Goal: Navigation & Orientation: Find specific page/section

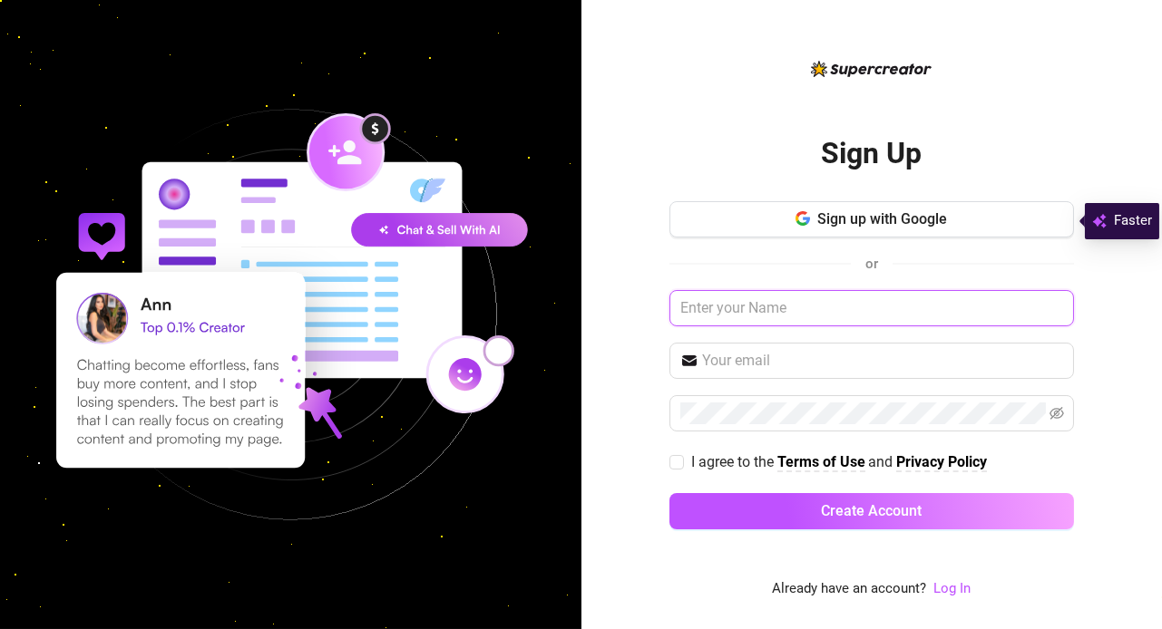
click at [794, 320] on input "text" at bounding box center [871, 308] width 404 height 36
click at [879, 227] on span "Sign up with Google" at bounding box center [882, 218] width 130 height 17
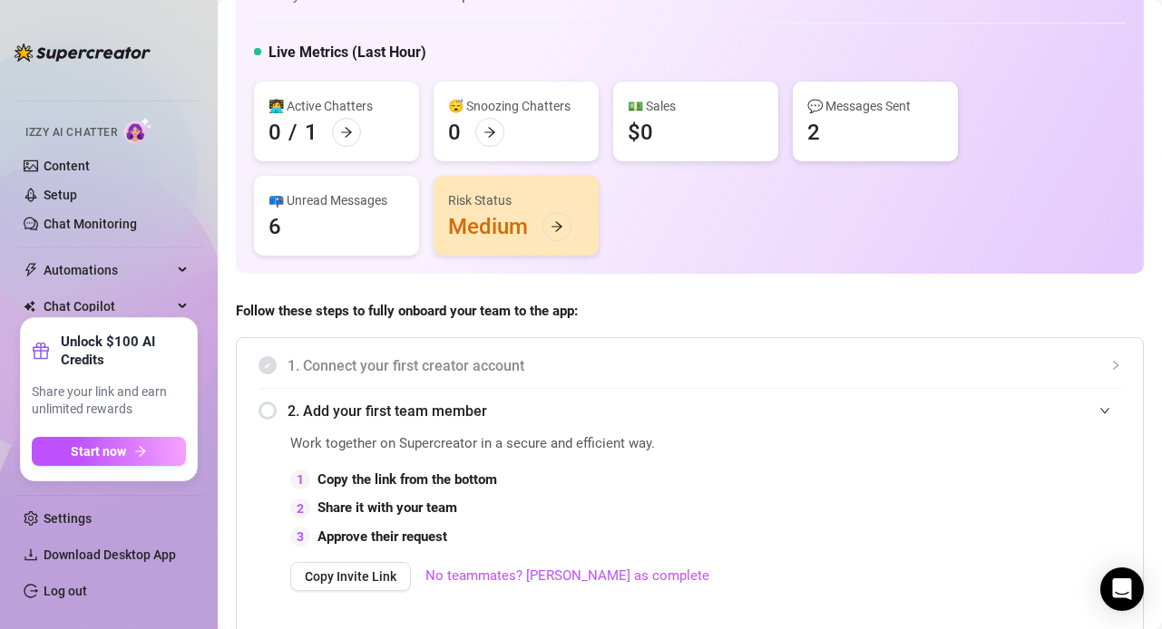
scroll to position [118, 0]
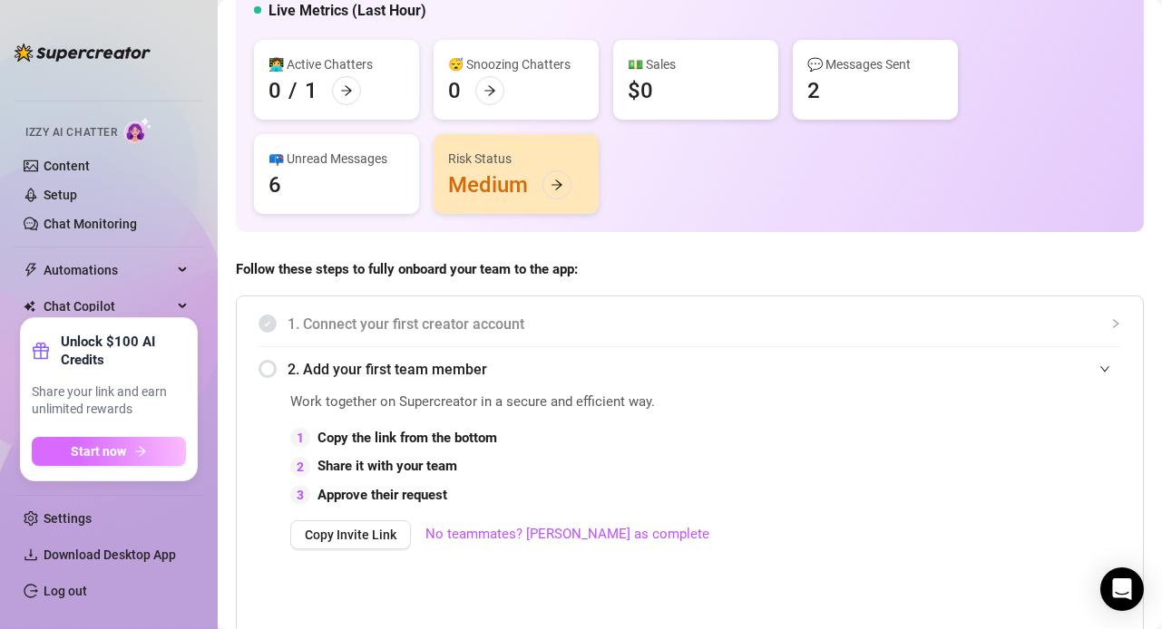
click at [117, 453] on span "Start now" at bounding box center [99, 451] width 55 height 15
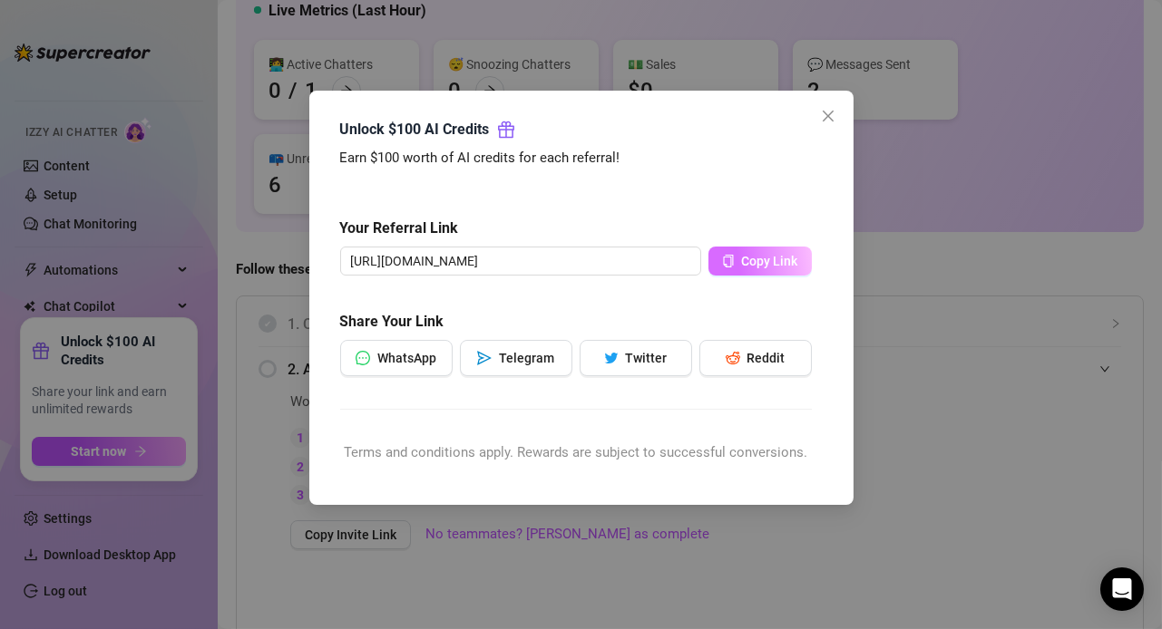
click at [756, 254] on span "Copy Link" at bounding box center [770, 261] width 56 height 15
click at [829, 118] on icon "close" at bounding box center [827, 116] width 11 height 11
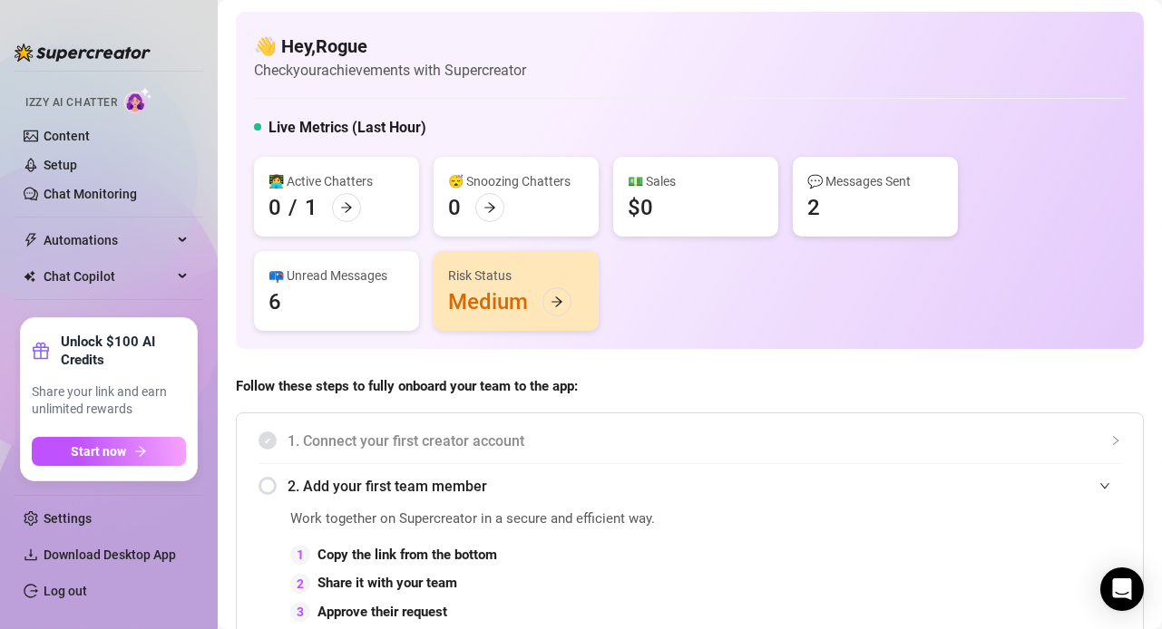
scroll to position [31, 0]
click at [123, 231] on span "Automations" at bounding box center [108, 239] width 129 height 29
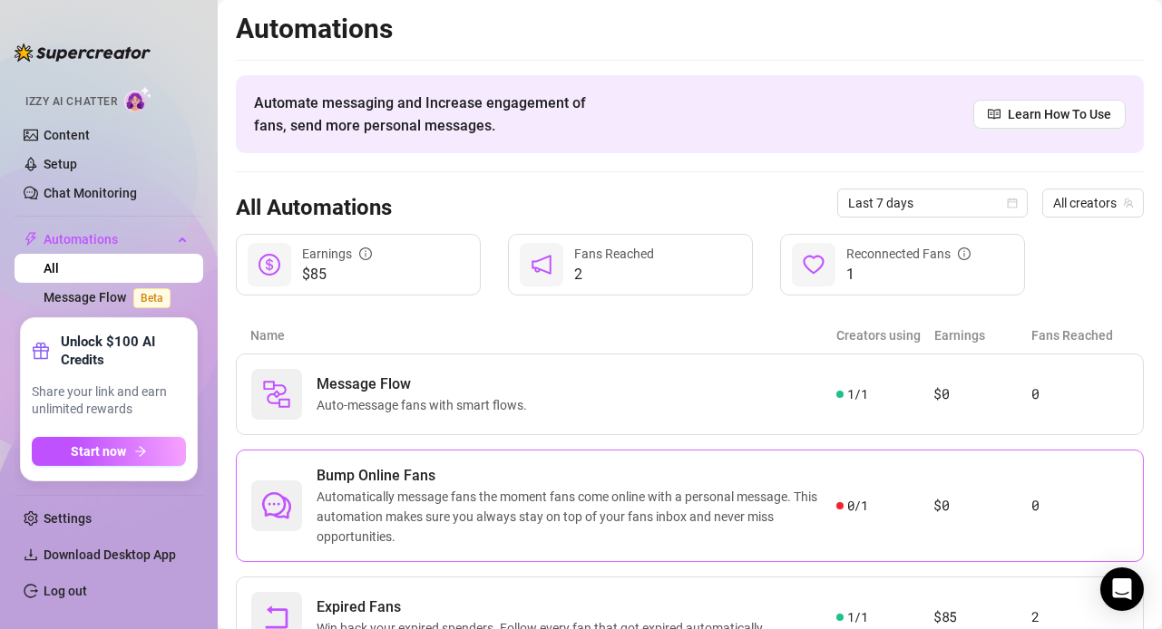
scroll to position [81, 0]
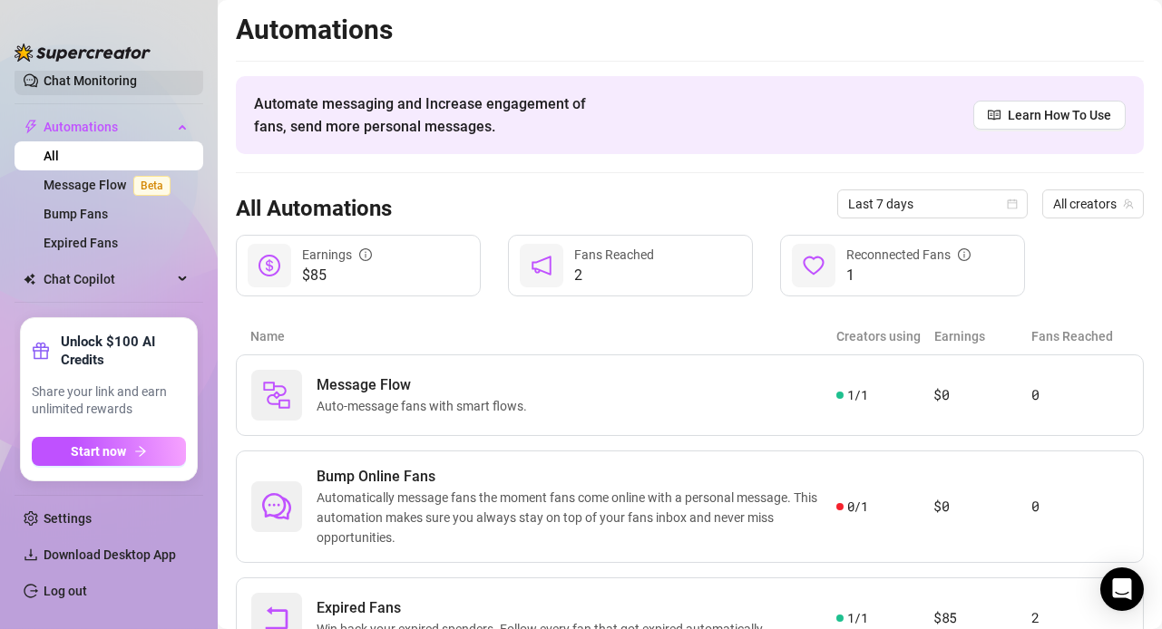
scroll to position [147, 0]
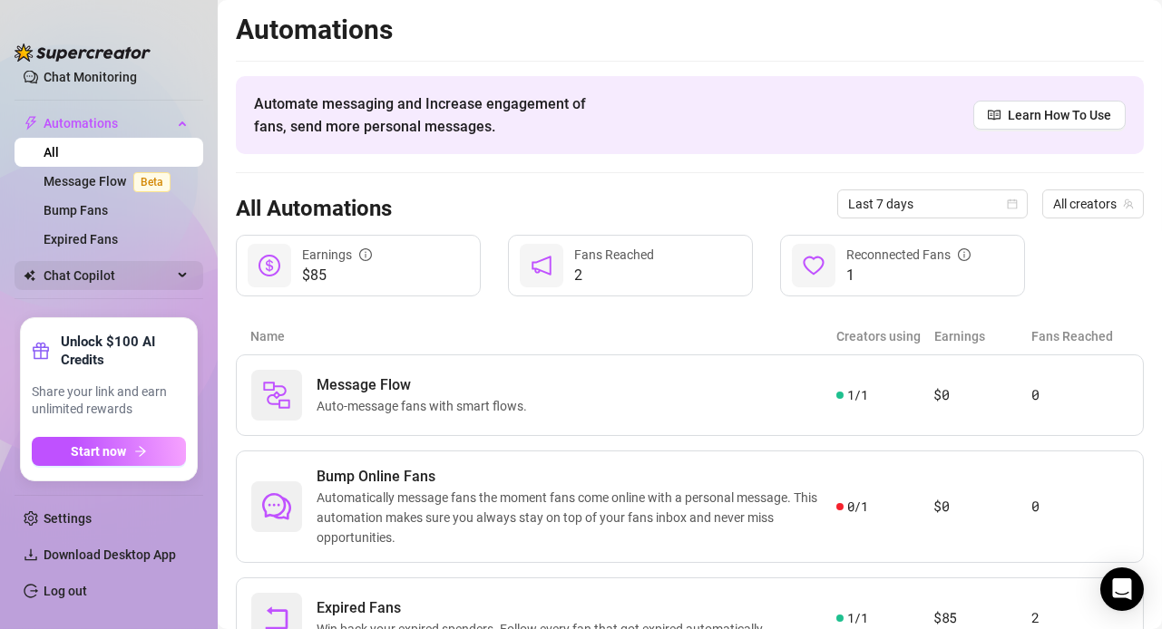
click at [117, 264] on span "Chat Copilot" at bounding box center [108, 275] width 129 height 29
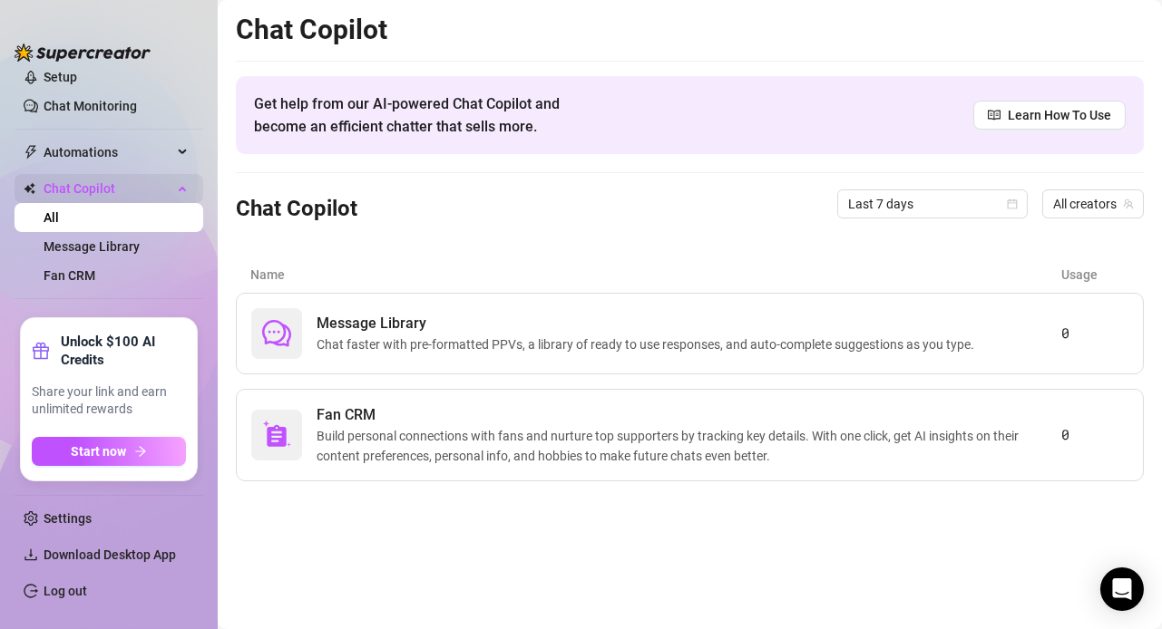
scroll to position [118, 0]
click at [132, 246] on link "Message Library" at bounding box center [92, 246] width 96 height 15
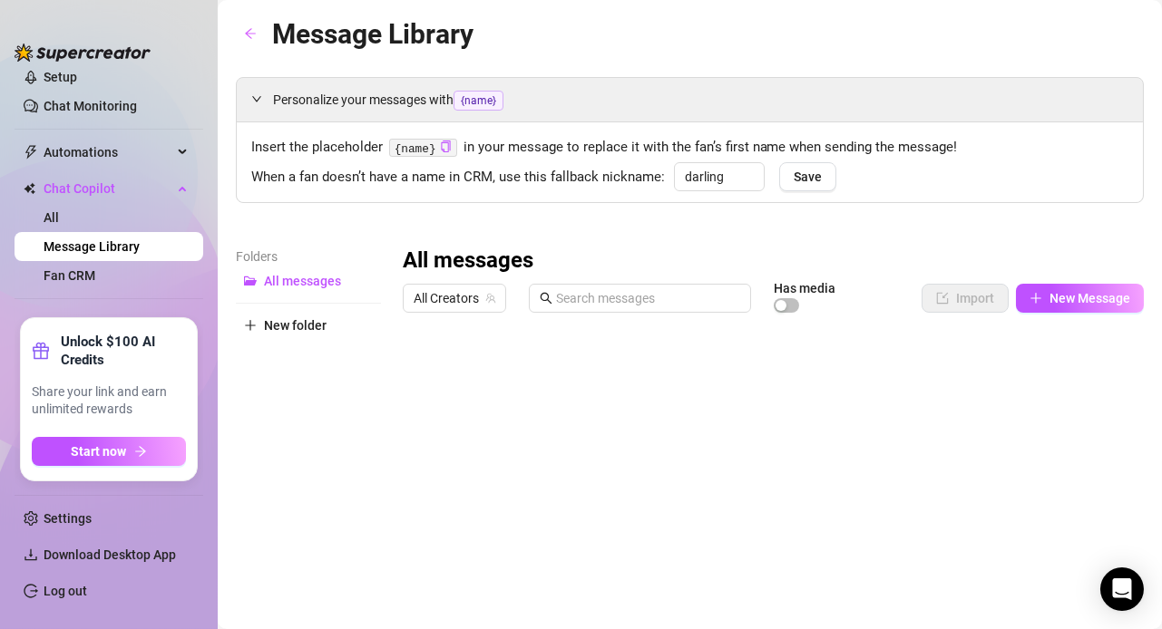
click at [130, 297] on ul "Home Creator Analytics Team Analytics Izzy AI Chatter Content Setup Chat Monito…" at bounding box center [109, 191] width 189 height 240
click at [95, 283] on link "Fan CRM" at bounding box center [70, 275] width 52 height 15
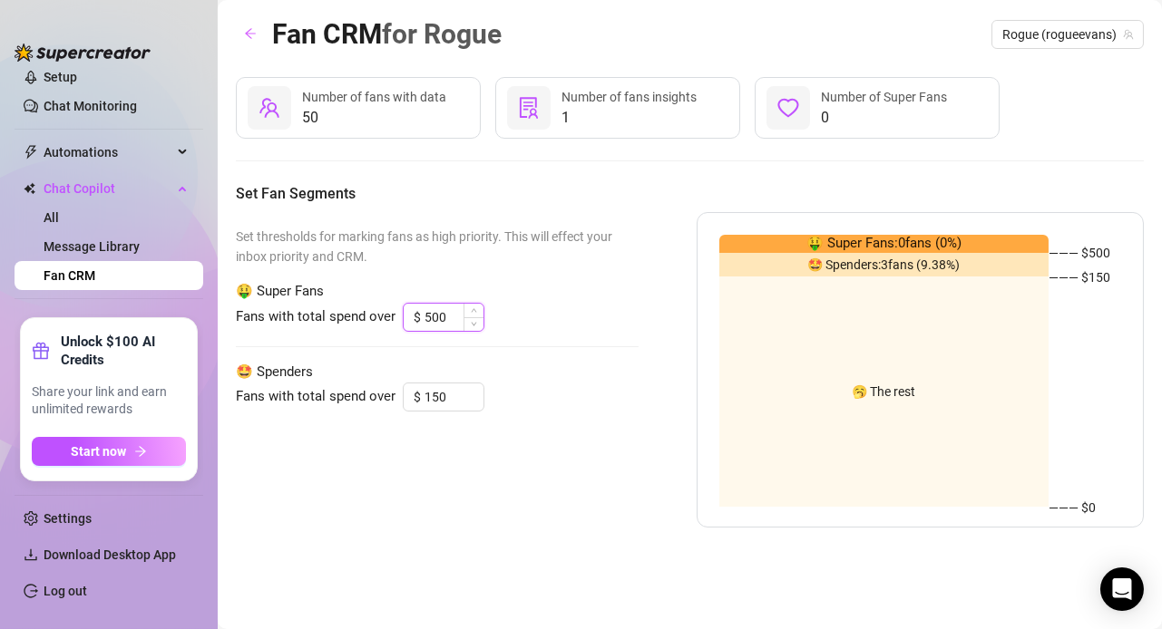
click at [429, 324] on input "500" at bounding box center [453, 317] width 59 height 27
type input "1000"
click at [560, 358] on div "Set thresholds for marking fans as high priority. This will effect your inbox p…" at bounding box center [437, 370] width 403 height 316
click at [458, 389] on input "150" at bounding box center [453, 397] width 59 height 27
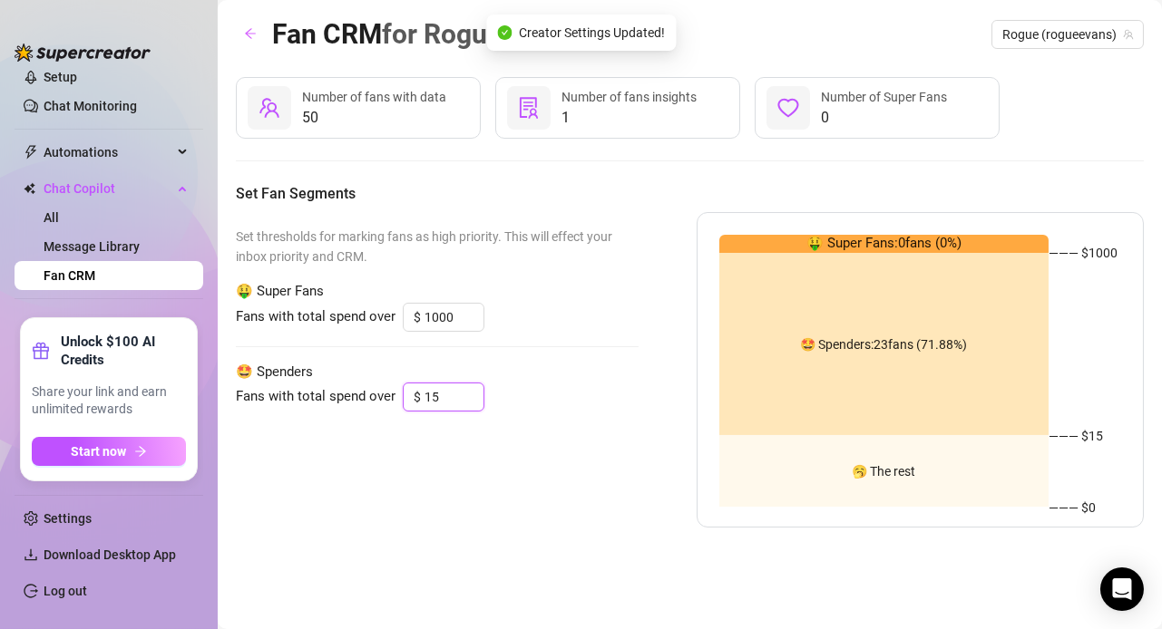
type input "1"
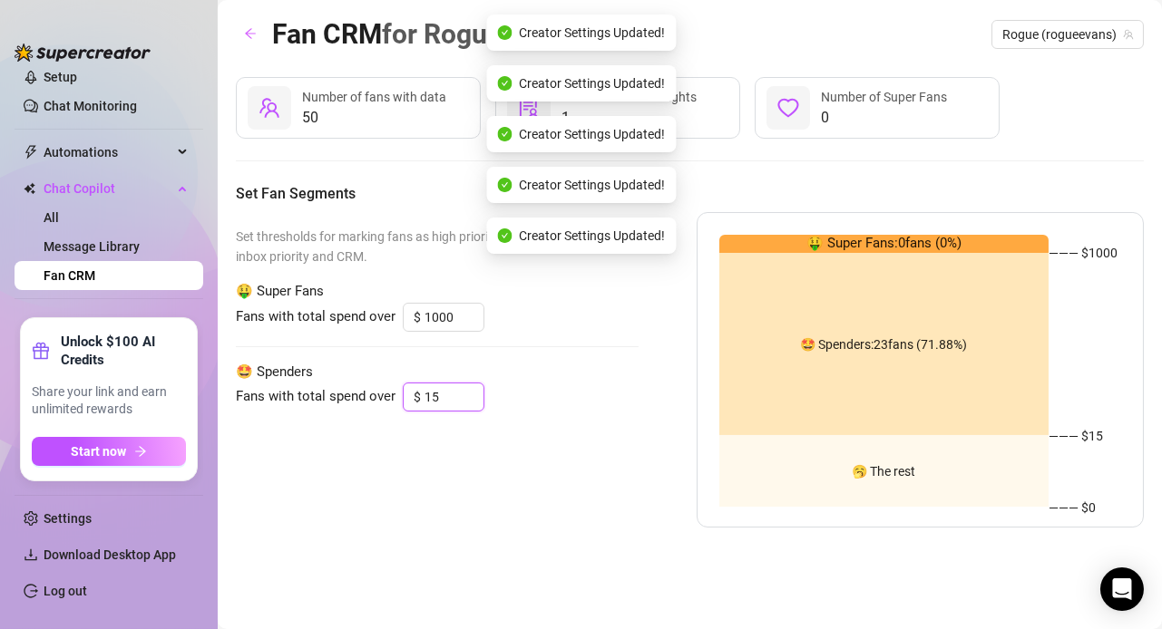
type input "1"
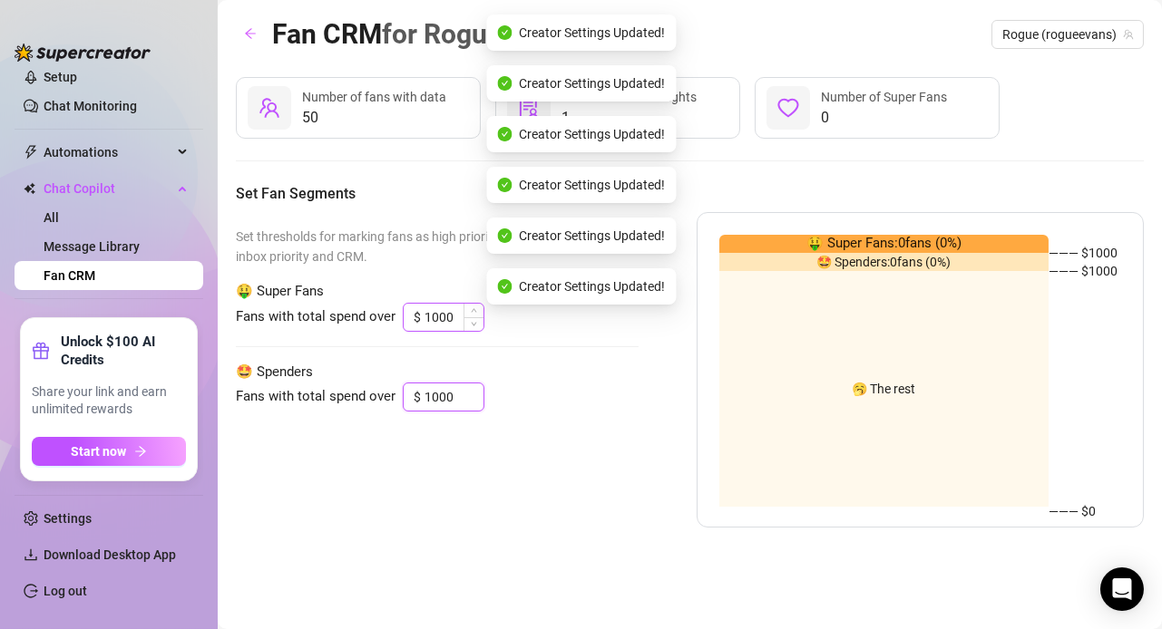
type input "1000"
click at [436, 327] on input "1000" at bounding box center [453, 317] width 59 height 27
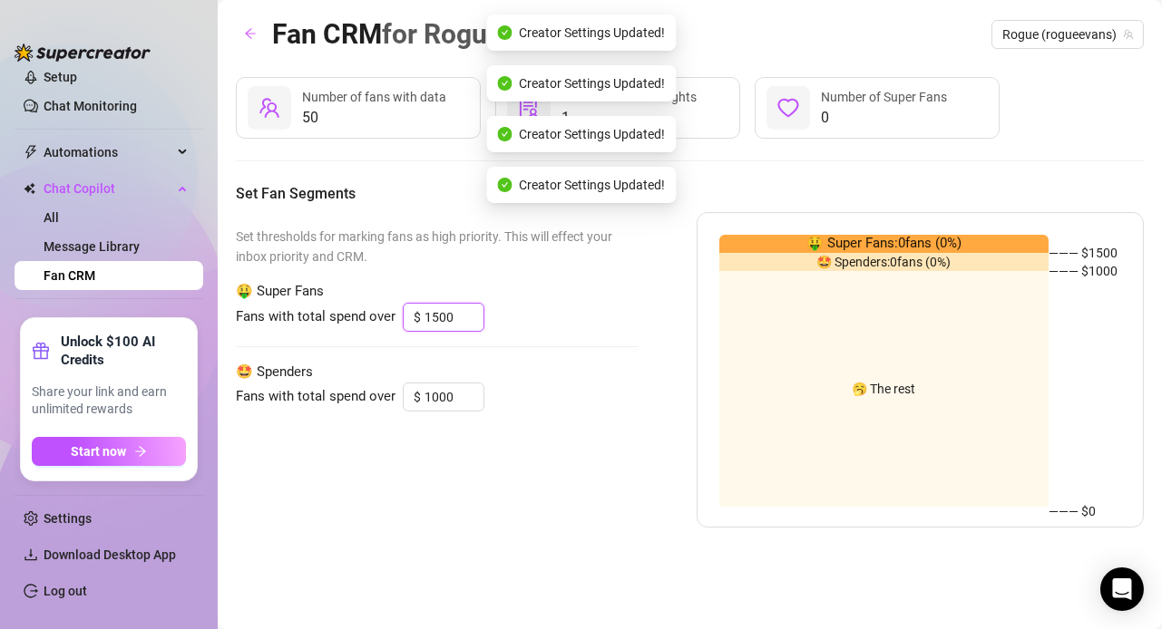
type input "1500"
click at [447, 352] on div "Set thresholds for marking fans as high priority. This will effect your inbox p…" at bounding box center [437, 370] width 403 height 316
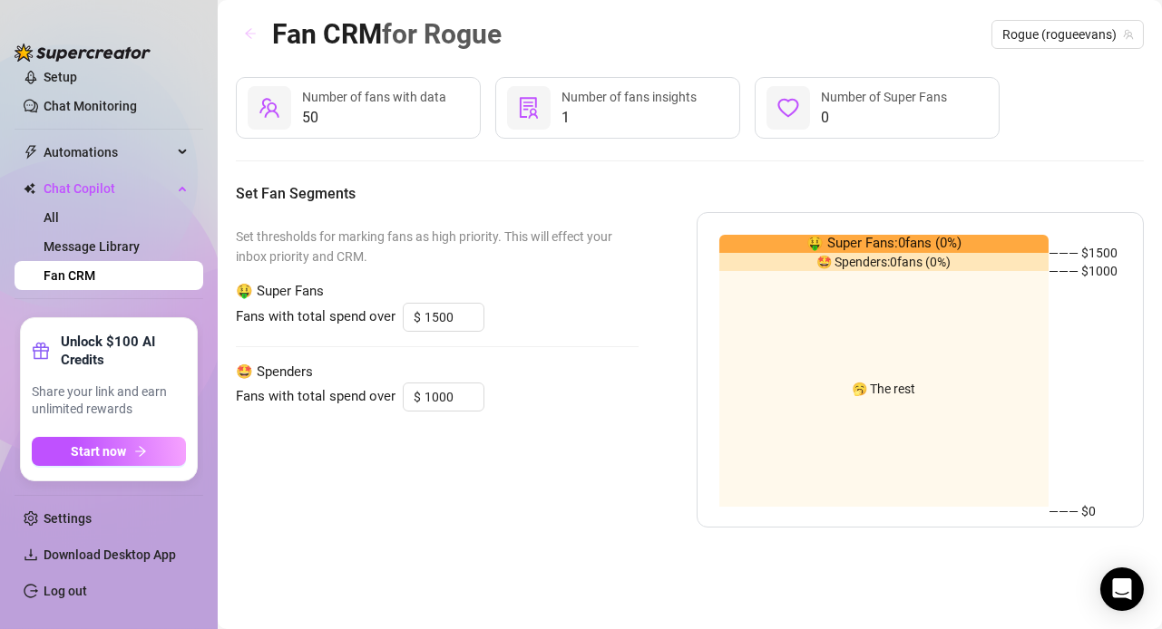
click at [249, 30] on icon "arrow-left" at bounding box center [250, 34] width 11 height 10
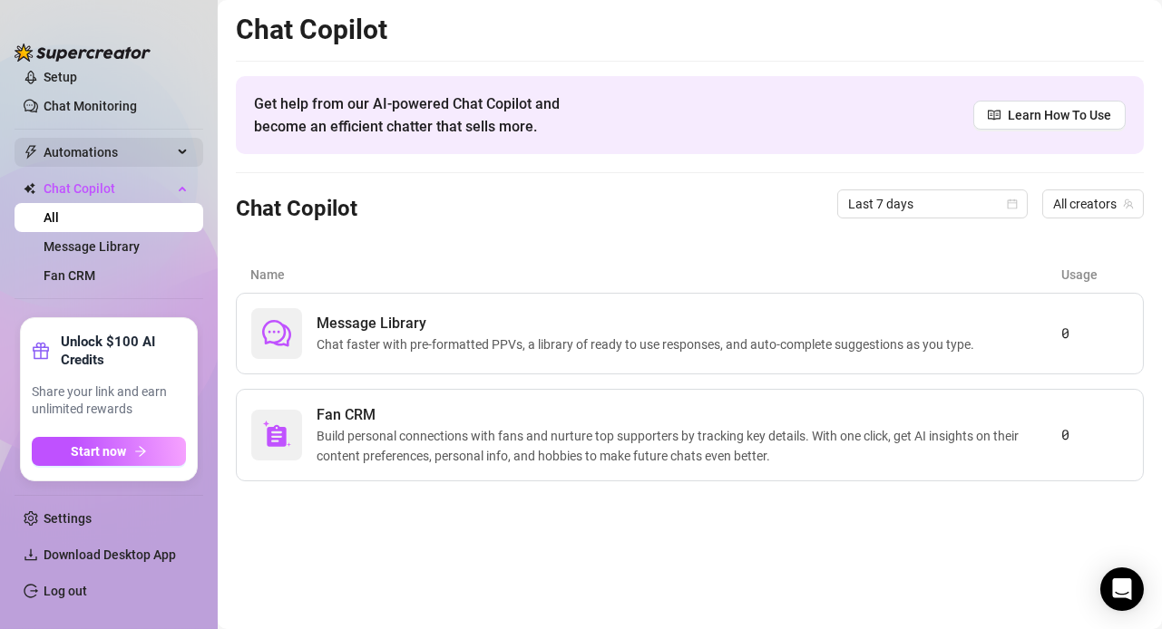
click at [103, 151] on span "Automations" at bounding box center [108, 152] width 129 height 29
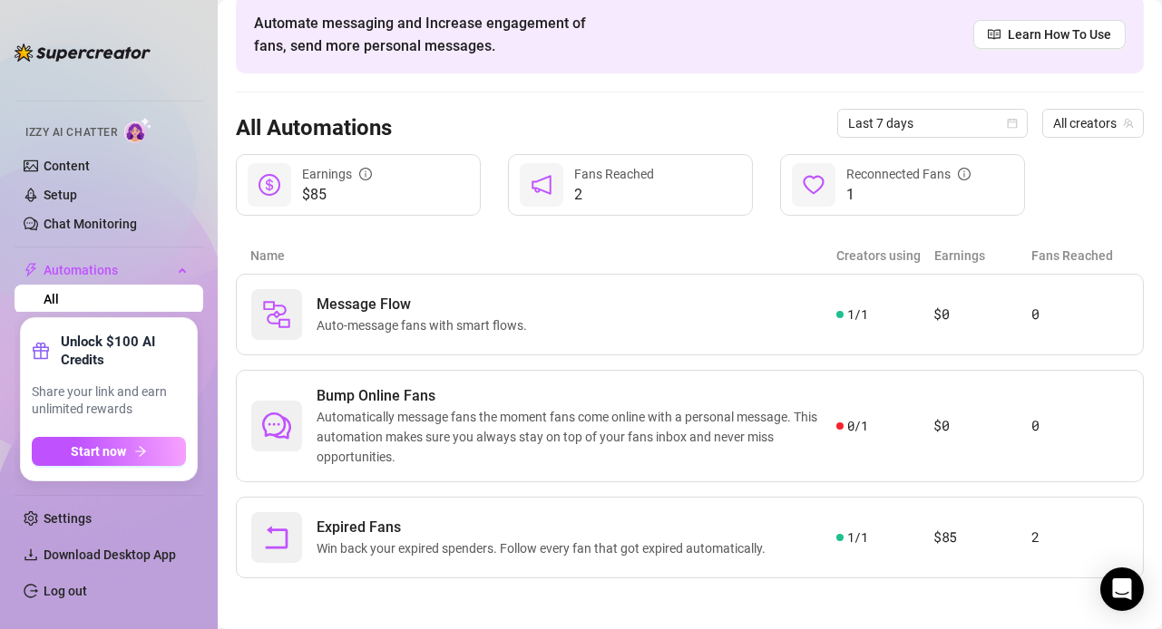
click at [104, 128] on span "Izzy AI Chatter" at bounding box center [71, 132] width 92 height 17
click at [90, 224] on link "Chat Monitoring" at bounding box center [90, 224] width 93 height 15
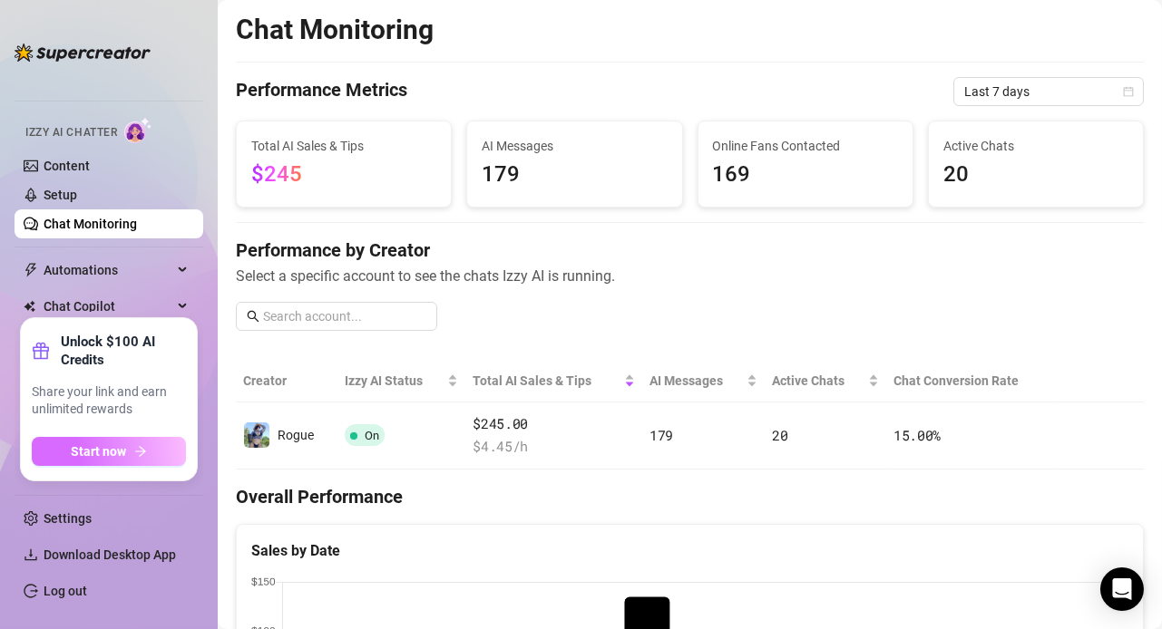
click at [120, 439] on button "Start now" at bounding box center [109, 451] width 154 height 29
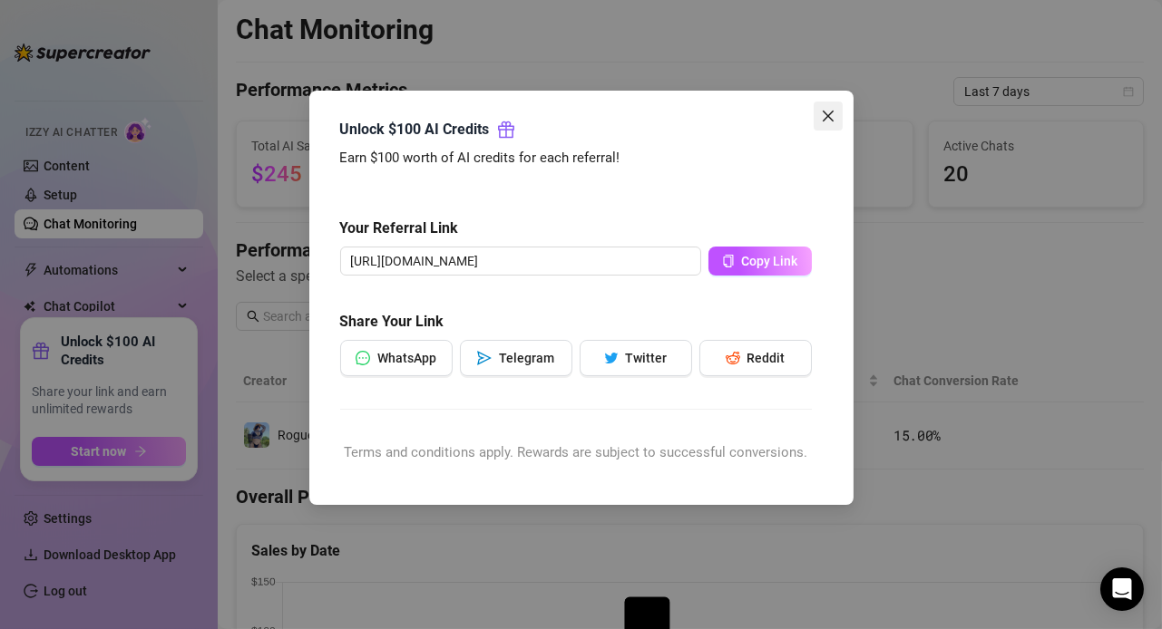
click at [824, 112] on icon "close" at bounding box center [827, 116] width 11 height 11
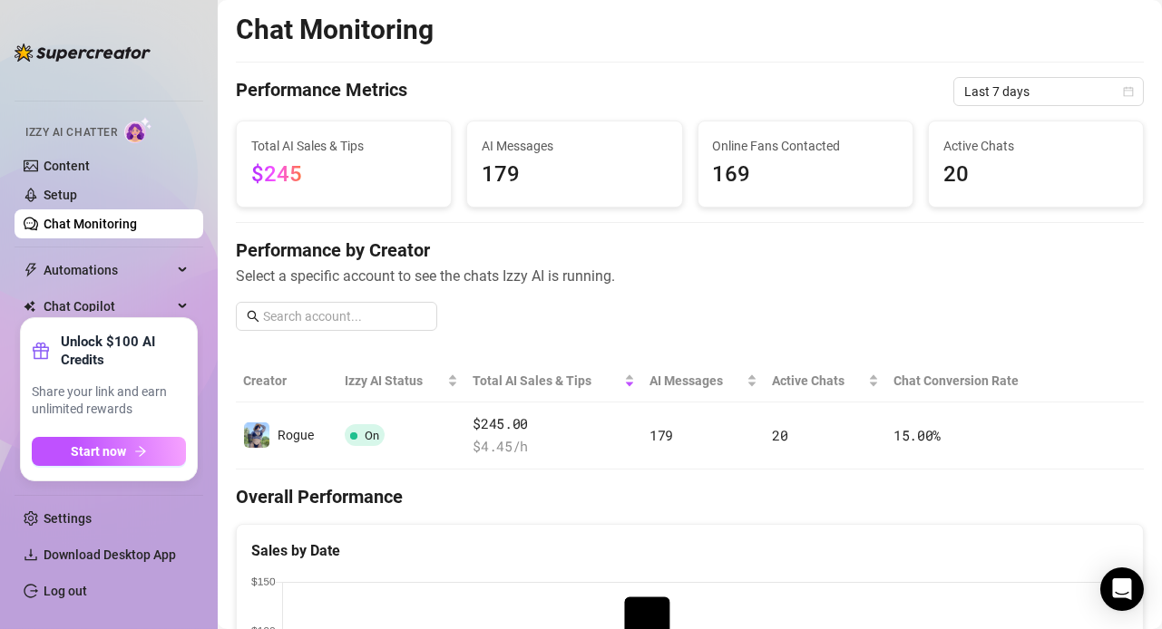
click at [139, 41] on div at bounding box center [83, 43] width 136 height 54
click at [130, 55] on img at bounding box center [83, 53] width 136 height 18
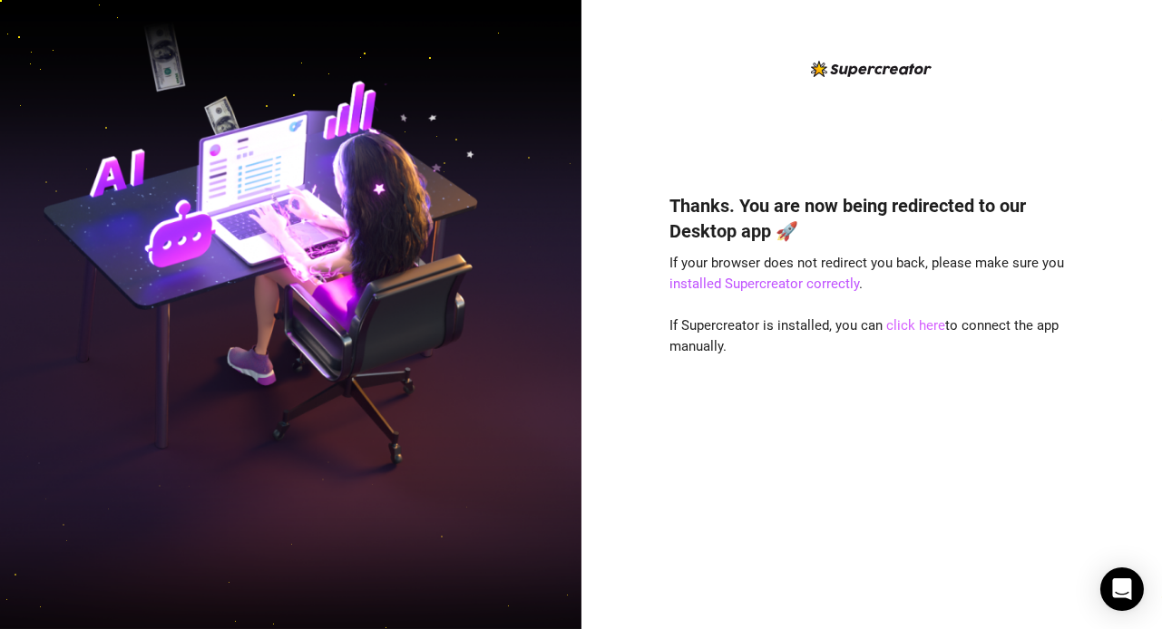
click at [912, 329] on link "click here" at bounding box center [915, 325] width 59 height 16
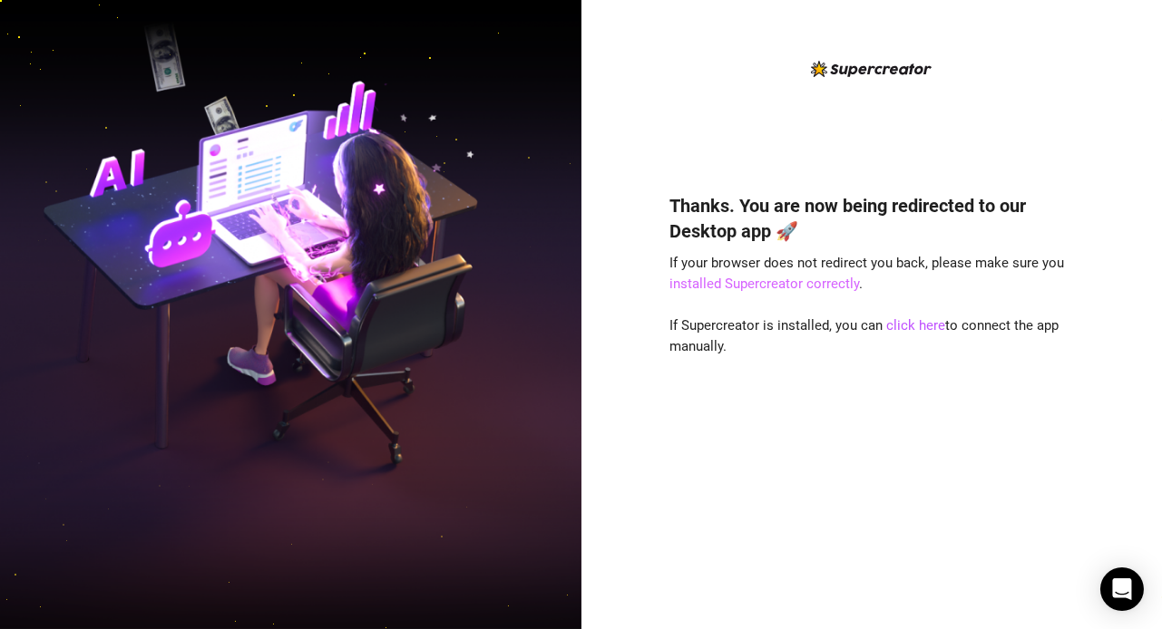
click at [777, 283] on link "installed Supercreator correctly" at bounding box center [764, 284] width 190 height 16
